Goal: Feedback & Contribution: Submit feedback/report problem

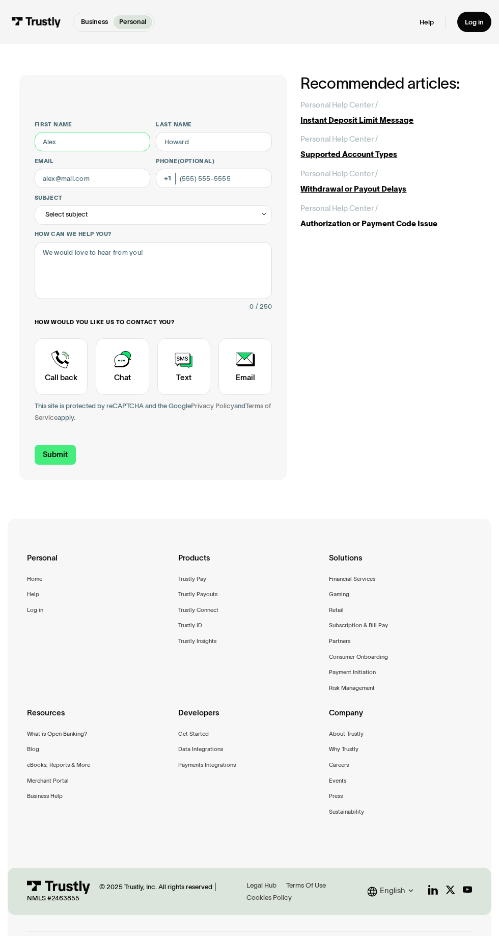
click at [71, 142] on input "First name" at bounding box center [93, 141] width 116 height 19
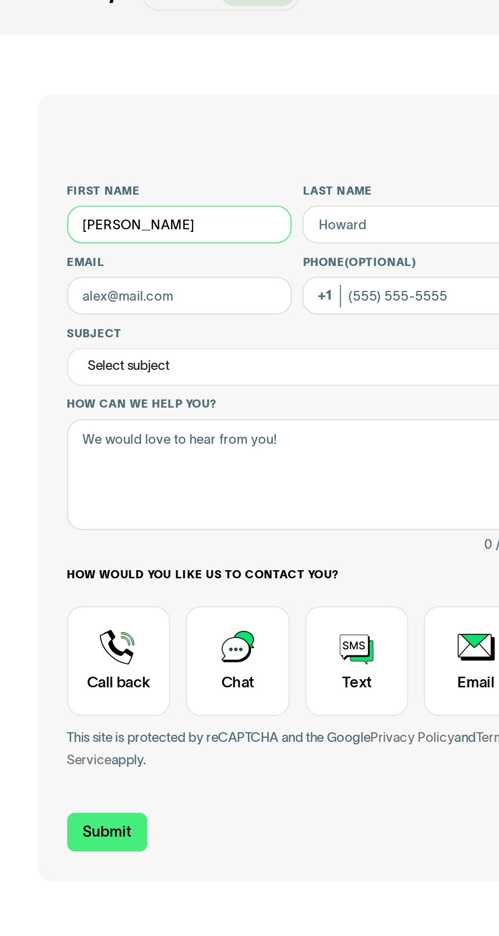
type input "Bryan"
click at [216, 127] on label "Last name" at bounding box center [214, 125] width 116 height 8
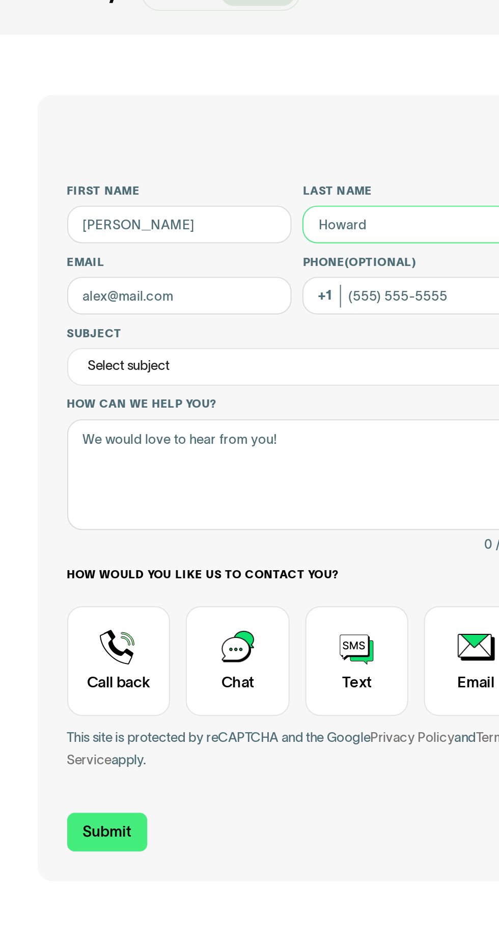
click at [216, 132] on input "Last name" at bounding box center [214, 141] width 116 height 19
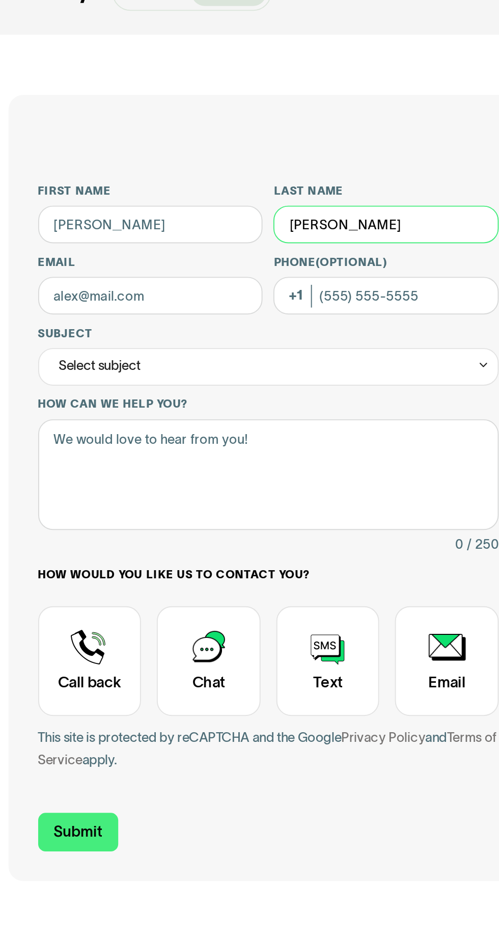
type input "Pena"
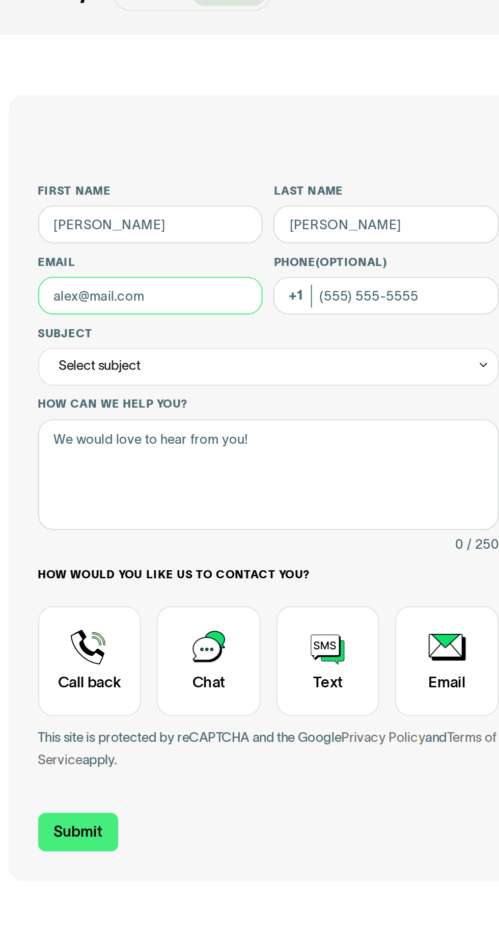
click at [110, 180] on input "Email" at bounding box center [93, 178] width 116 height 19
type input "penabryan0115@outlook.com"
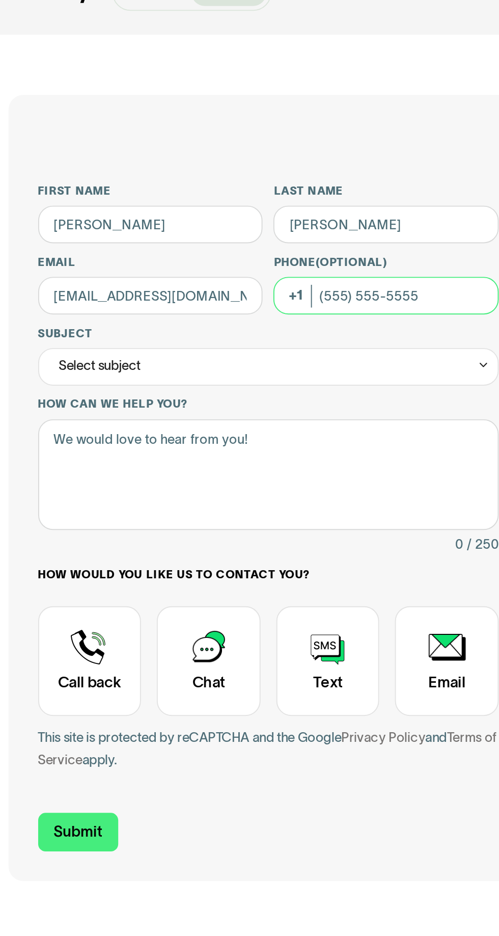
click at [230, 174] on input "Phone (Optional)" at bounding box center [214, 178] width 116 height 19
type input "(626) 625-7932"
click at [206, 208] on div "Select subject" at bounding box center [153, 214] width 237 height 19
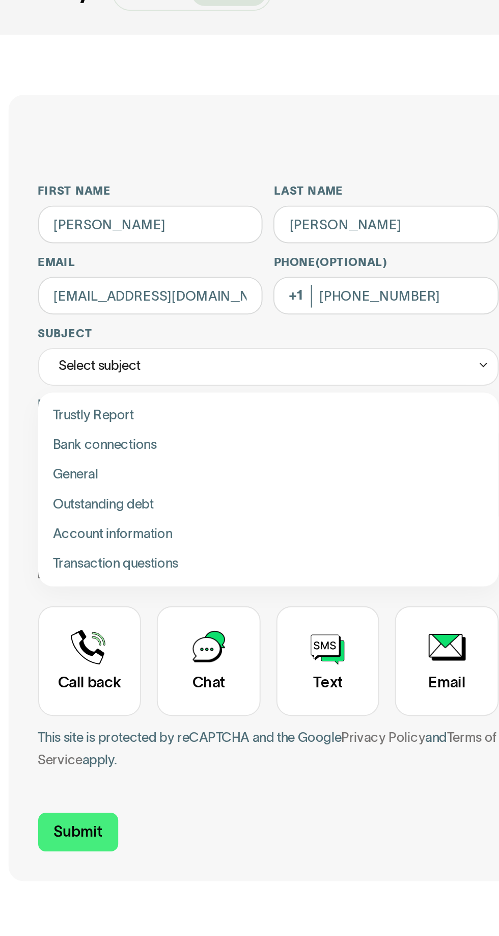
click at [64, 270] on div "Contact Trustly Support" at bounding box center [153, 270] width 230 height 15
type input "*******"
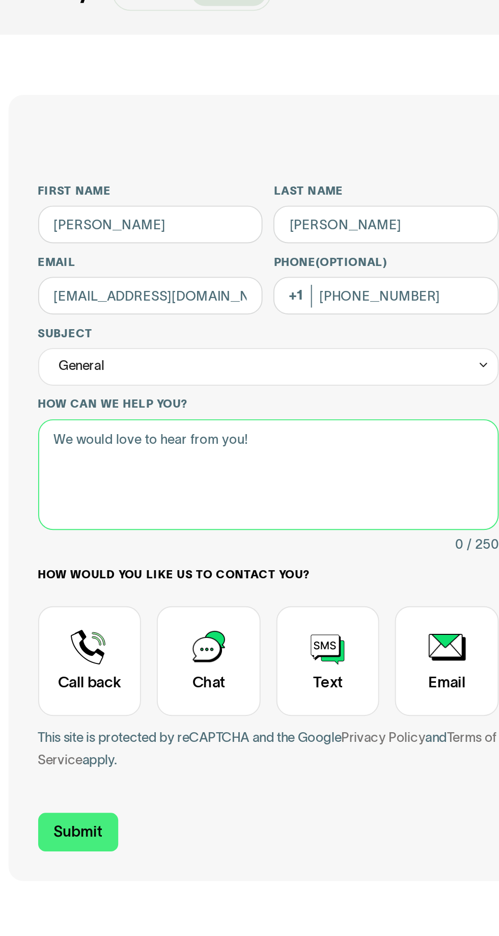
click at [143, 251] on textarea "How can we help you?" at bounding box center [153, 271] width 237 height 58
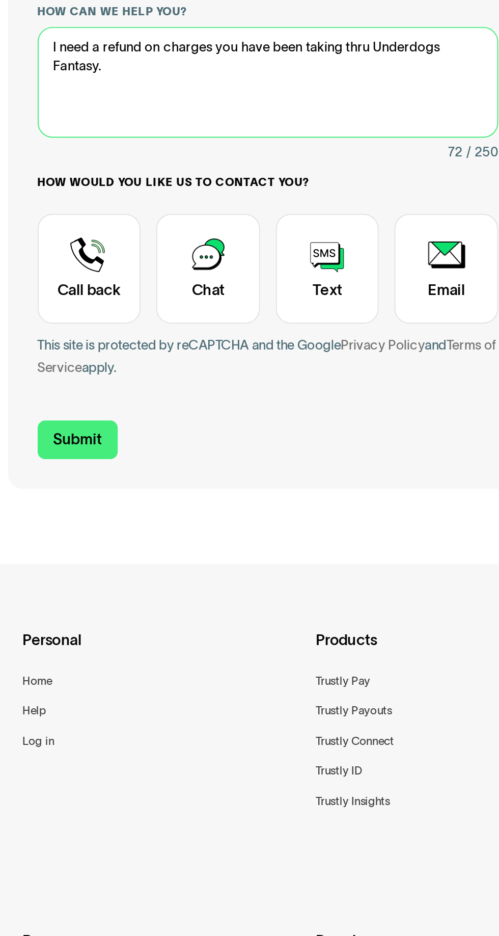
type textarea "I need a refund on charges you have been taking thru Underdogs Fantasy."
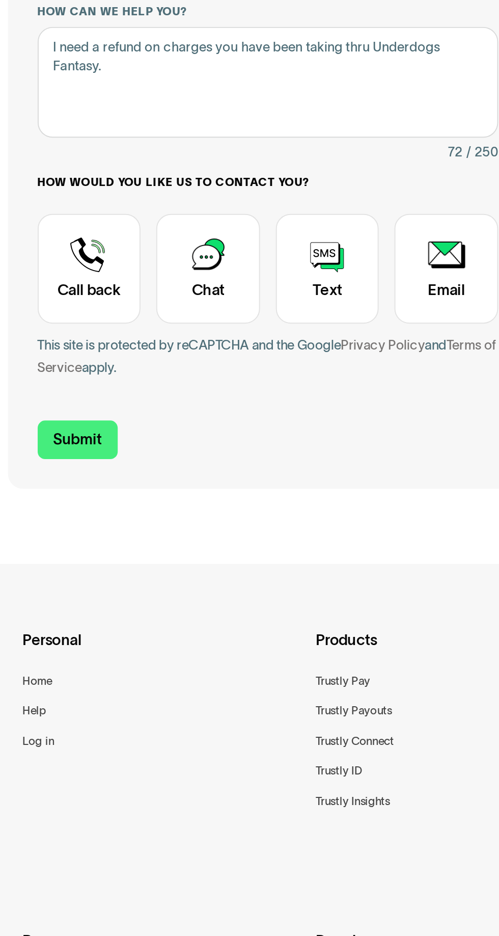
click at [179, 359] on div "Contact Trustly Support" at bounding box center [184, 366] width 54 height 57
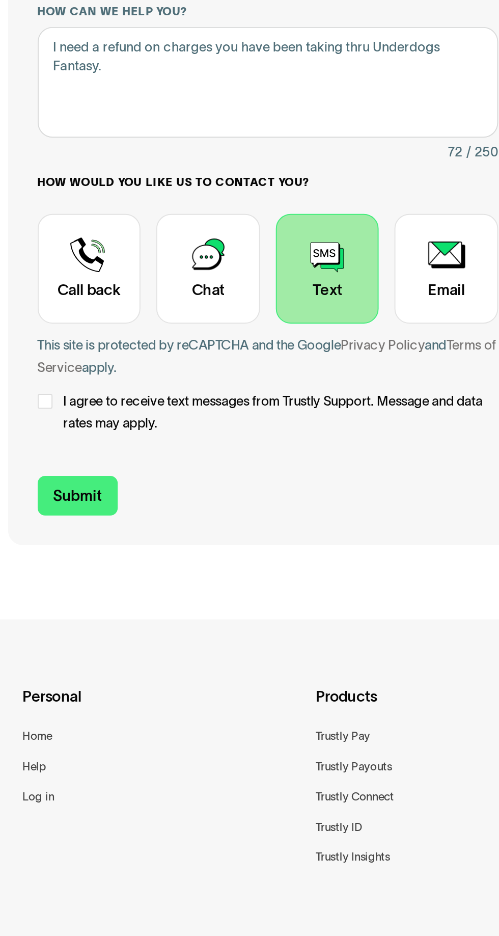
click at [41, 436] on div "Contact Trustly Support" at bounding box center [39, 435] width 8 height 8
click at [54, 487] on input "Submit" at bounding box center [55, 483] width 41 height 20
type input "+16266257932"
